Goal: Task Accomplishment & Management: Use online tool/utility

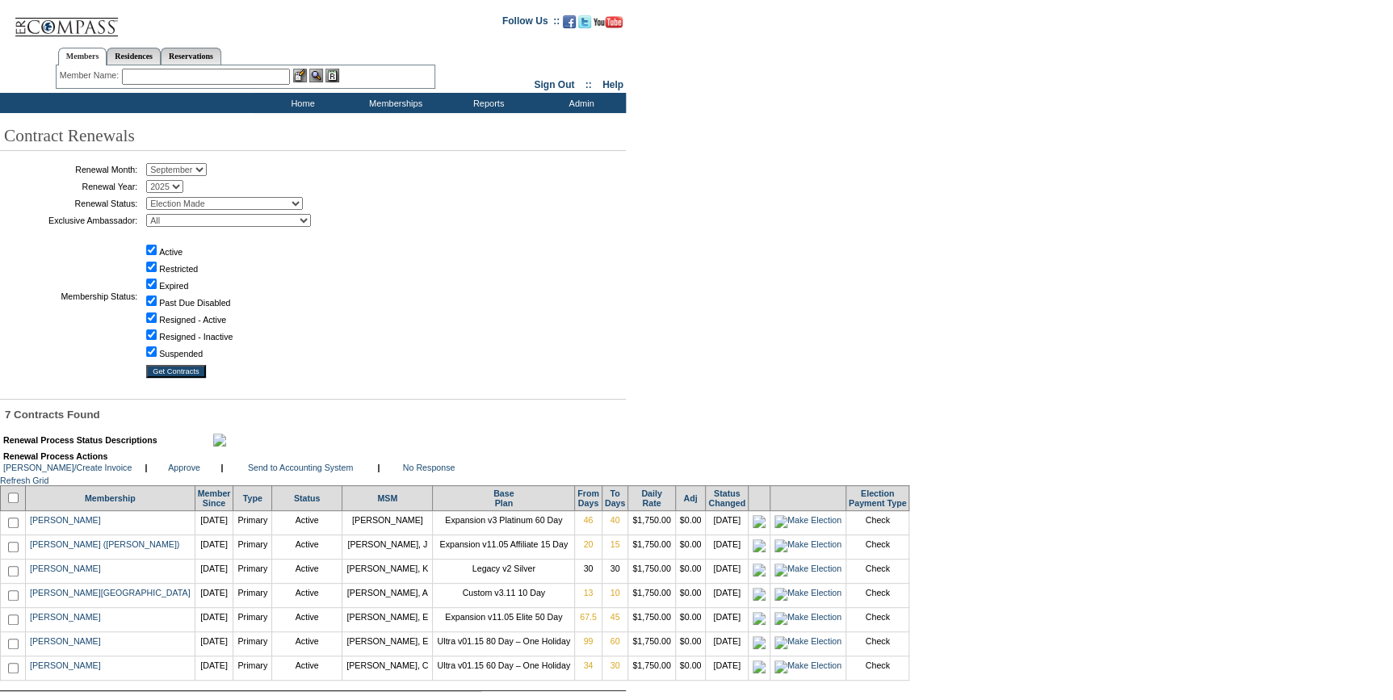
click at [21, 510] on td at bounding box center [13, 497] width 25 height 25
click at [15, 503] on input "checkbox" at bounding box center [13, 498] width 10 height 10
checkbox input "true"
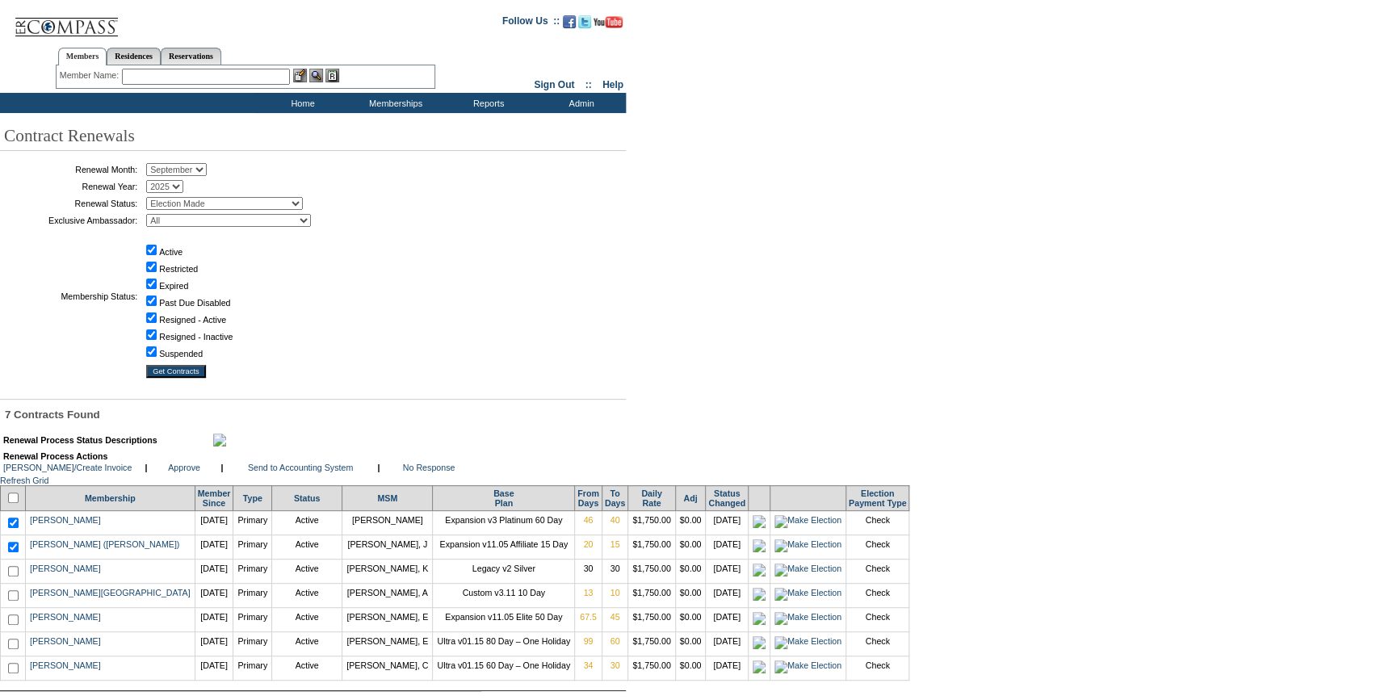
checkbox input "true"
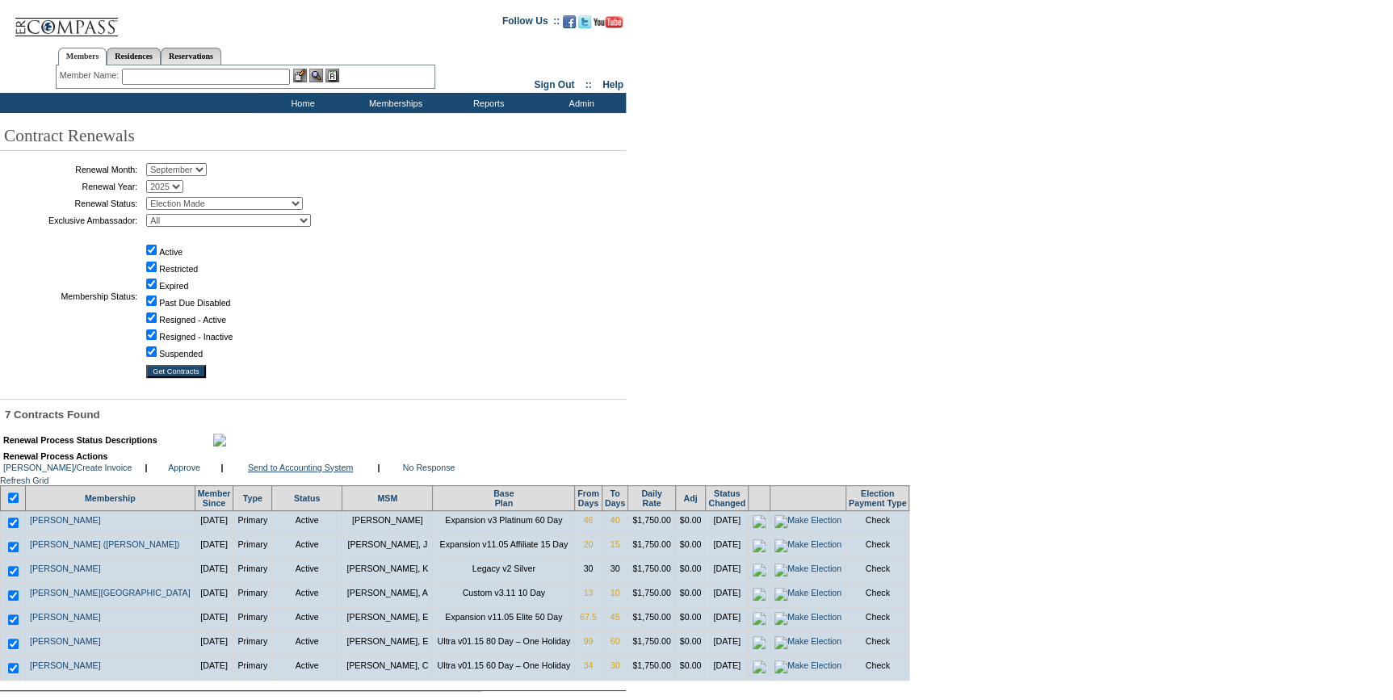
click at [275, 472] on link "Send to Accounting System" at bounding box center [300, 468] width 105 height 10
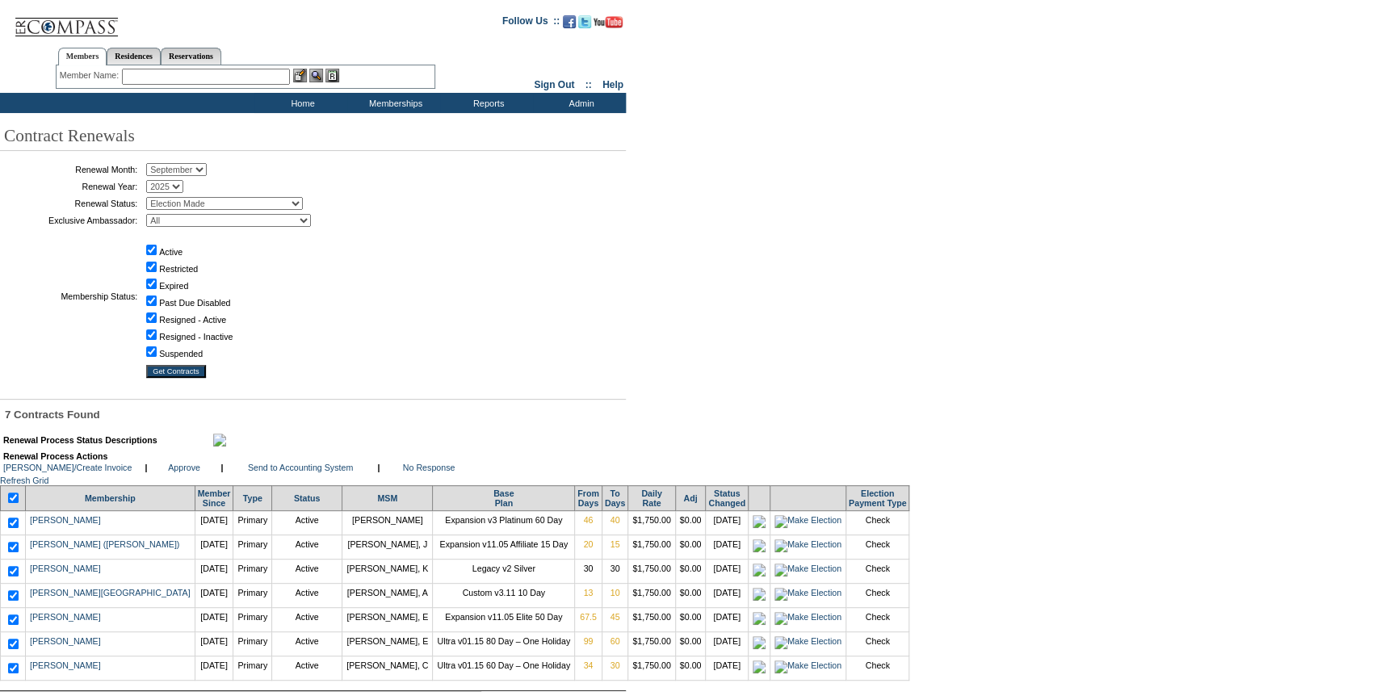
click at [257, 76] on input "text" at bounding box center [206, 77] width 168 height 16
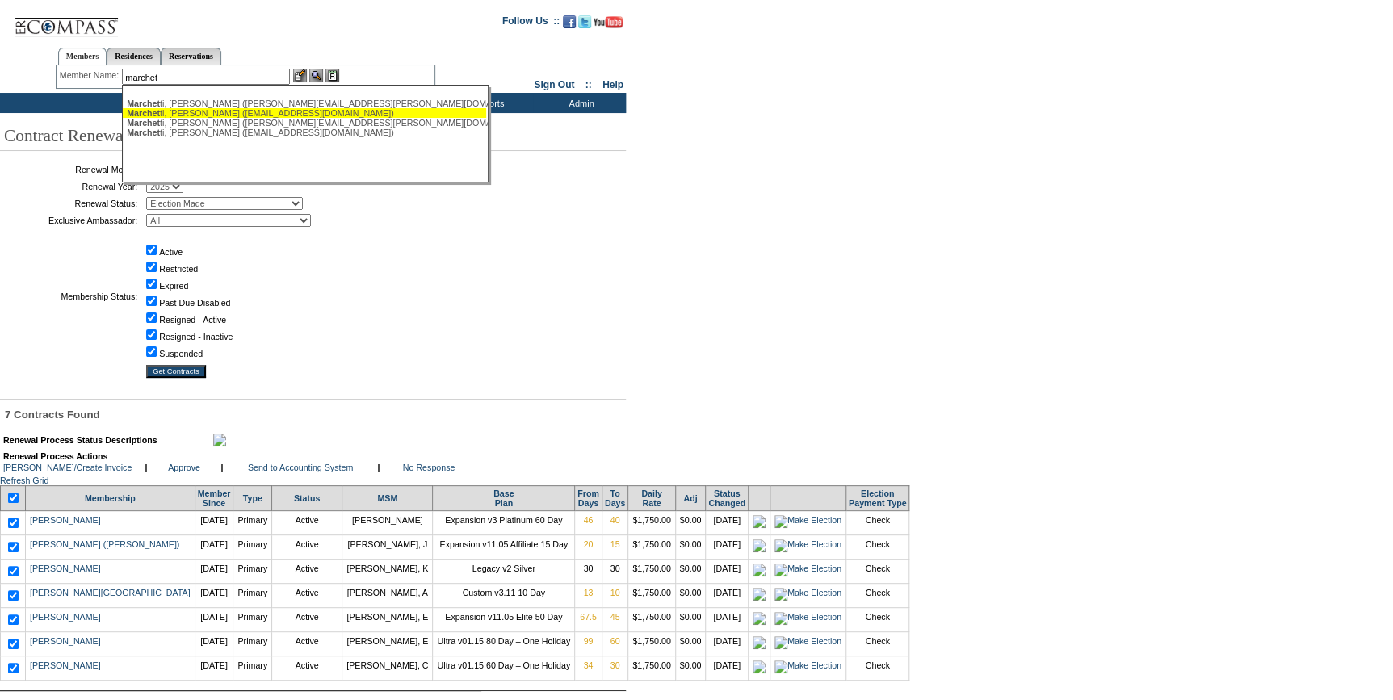
click at [204, 115] on div "Marchet ti, James (jbmarchetti@rockco.com)" at bounding box center [304, 113] width 355 height 10
type input "Marchetti, James (jbmarchetti@rockco.com)"
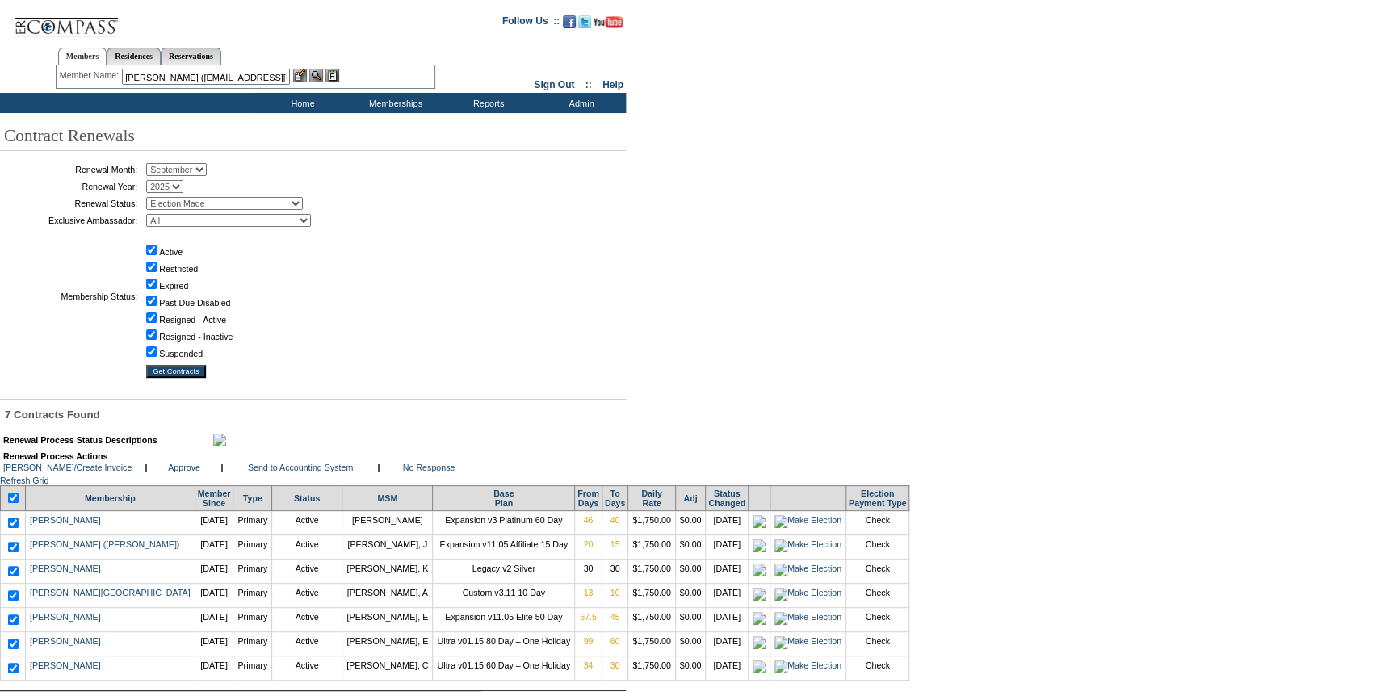
click at [304, 75] on img at bounding box center [300, 76] width 14 height 14
